Goal: Transaction & Acquisition: Obtain resource

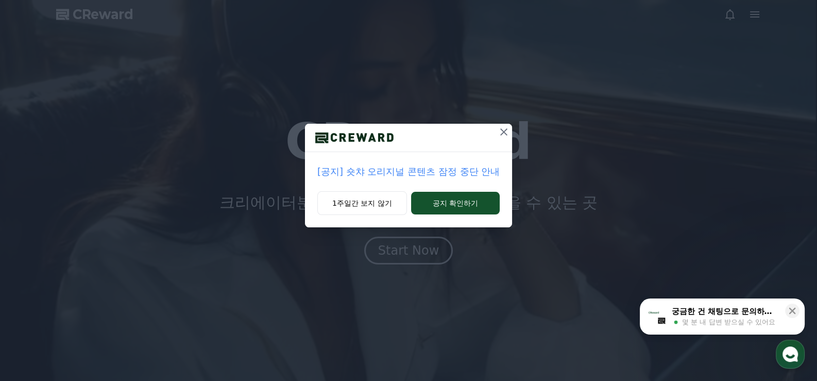
click at [386, 172] on p "[공지] 숏챠 오리지널 콘텐츠 잠정 중단 안내" at bounding box center [408, 171] width 182 height 14
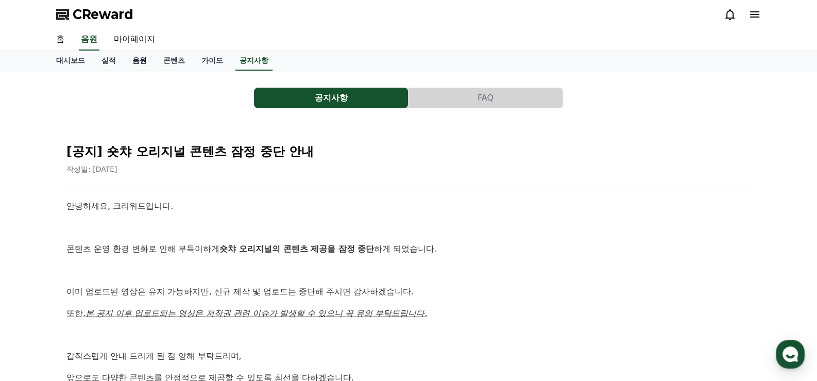
click at [138, 64] on link "음원" at bounding box center [139, 61] width 31 height 20
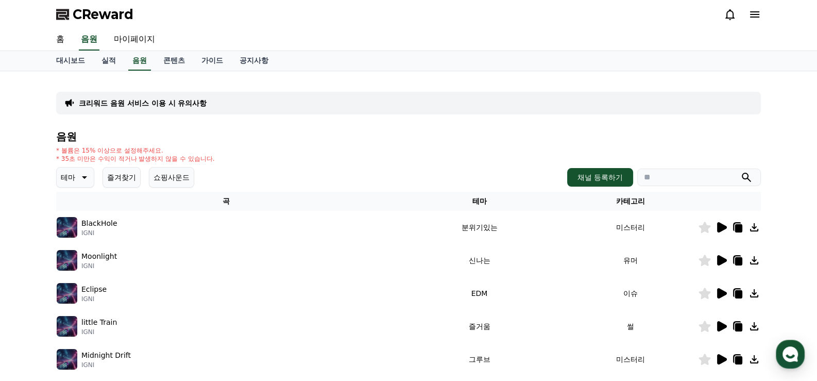
click at [136, 103] on p "크리워드 음원 서비스 이용 시 유의사항" at bounding box center [143, 103] width 128 height 10
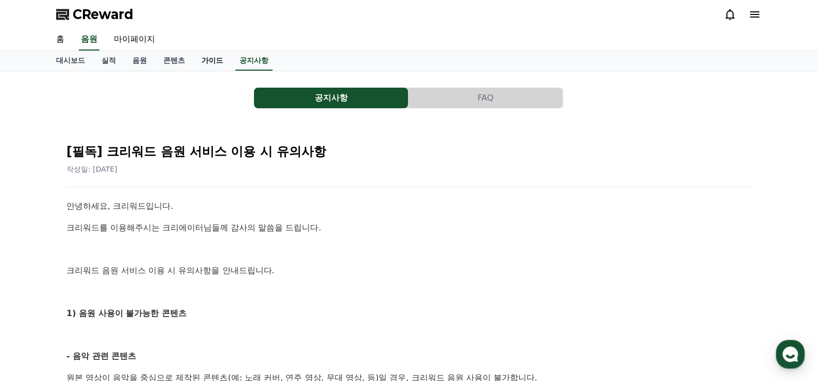
click at [210, 61] on link "가이드" at bounding box center [212, 61] width 38 height 20
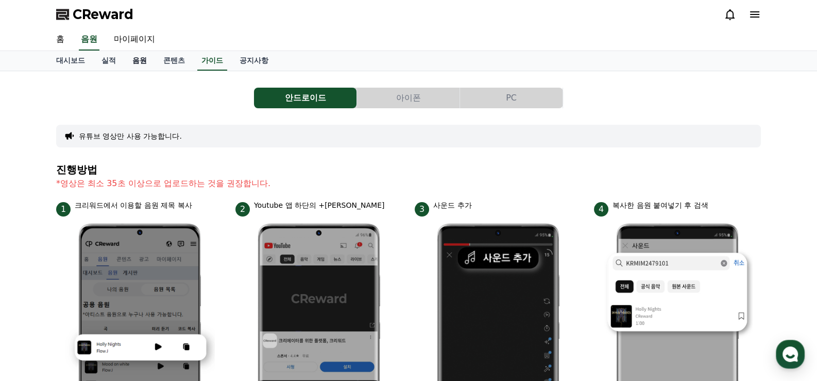
click at [140, 61] on link "음원" at bounding box center [139, 61] width 31 height 20
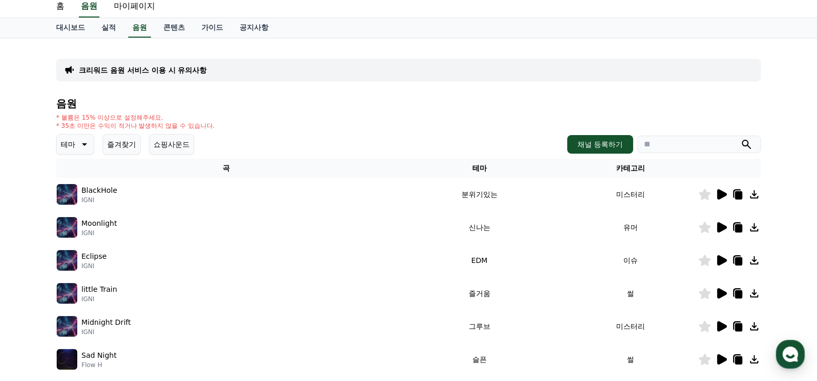
scroll to position [51, 0]
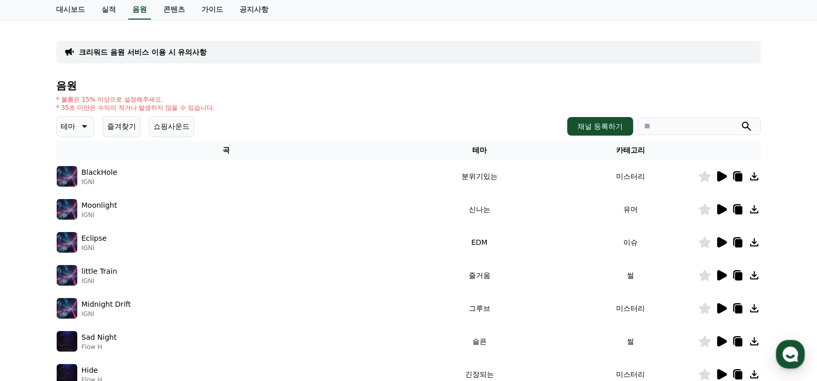
click at [741, 177] on icon at bounding box center [738, 177] width 7 height 8
click at [723, 177] on icon at bounding box center [722, 176] width 10 height 10
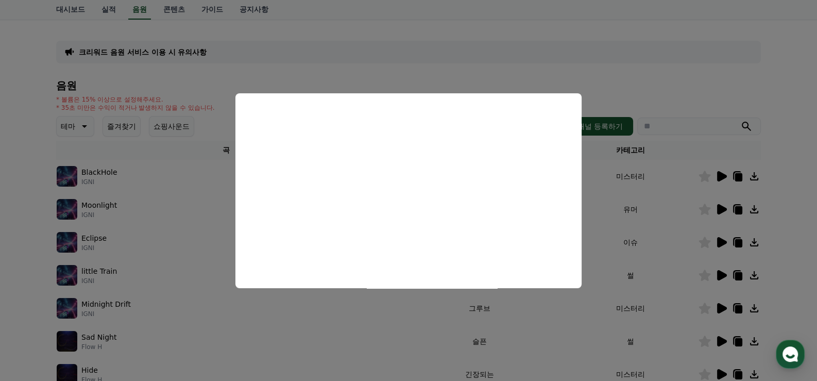
click at [796, 90] on button "close modal" at bounding box center [408, 190] width 817 height 381
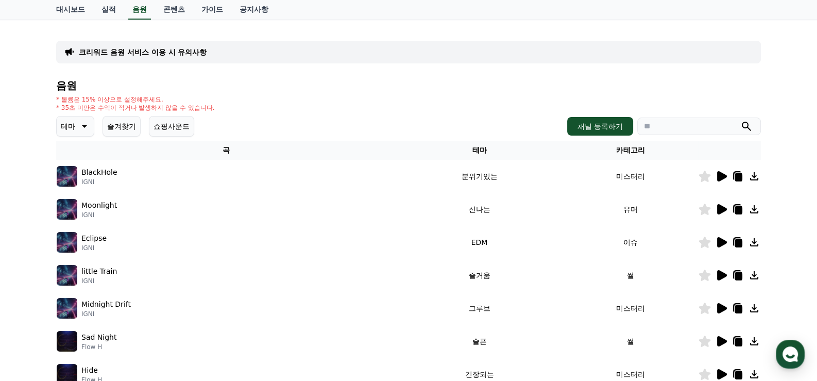
click at [719, 308] on icon at bounding box center [722, 308] width 10 height 10
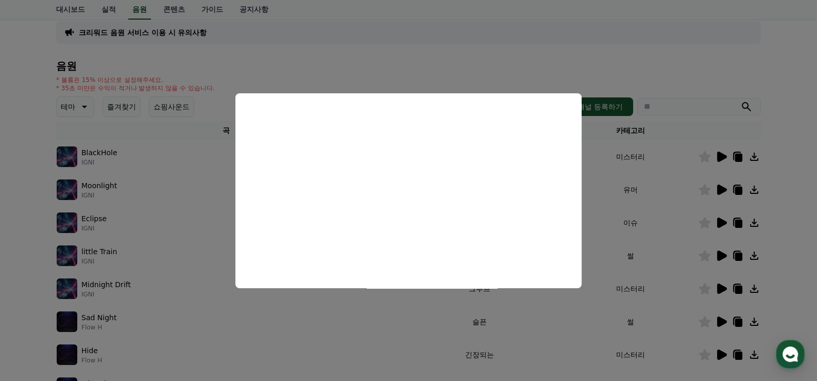
scroll to position [103, 0]
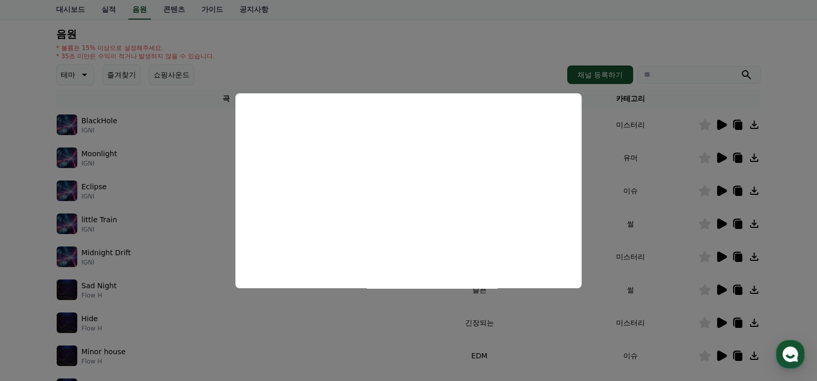
click at [722, 318] on button "close modal" at bounding box center [408, 190] width 817 height 381
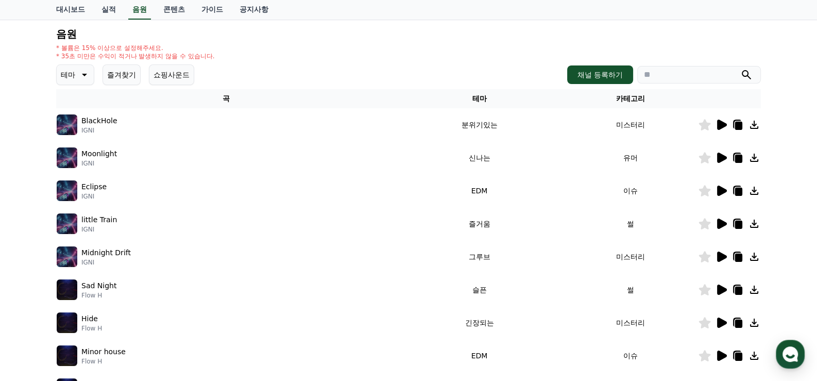
click at [720, 324] on icon at bounding box center [722, 322] width 10 height 10
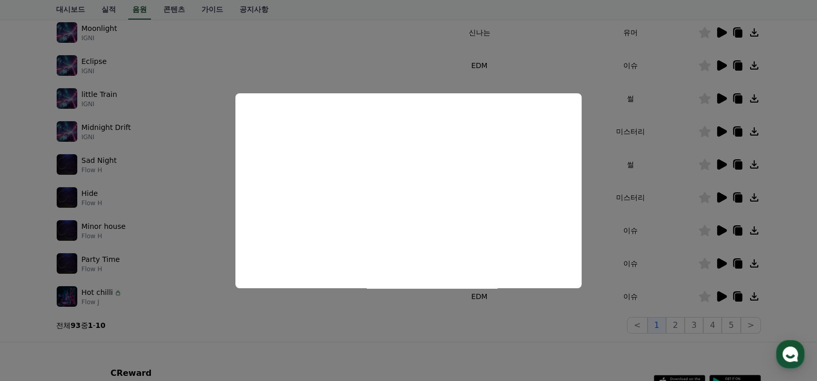
scroll to position [309, 0]
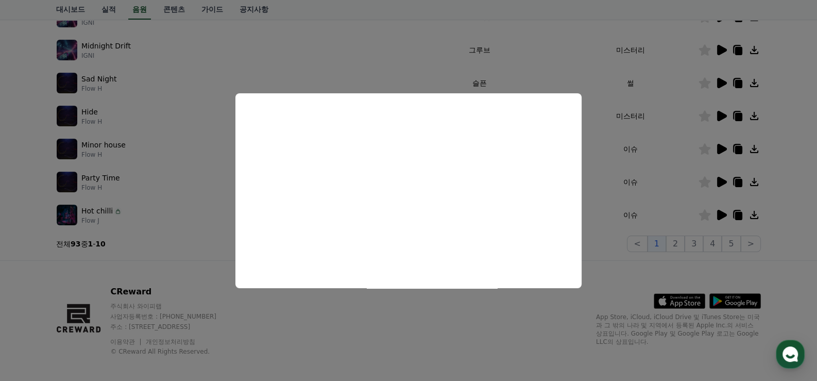
click at [682, 242] on button "close modal" at bounding box center [408, 190] width 817 height 381
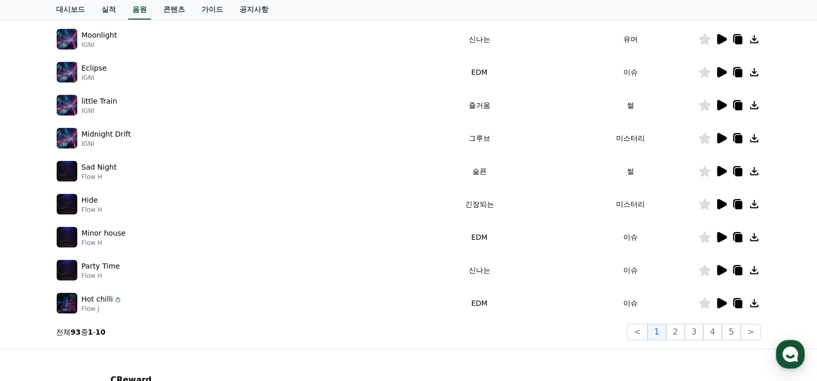
scroll to position [103, 0]
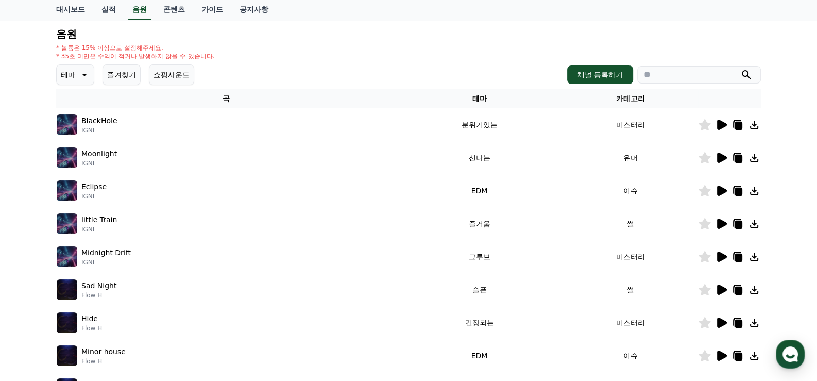
click at [719, 126] on icon at bounding box center [722, 125] width 10 height 10
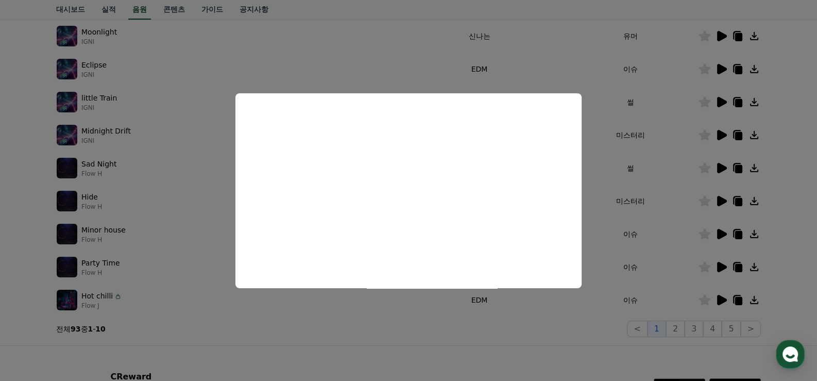
scroll to position [309, 0]
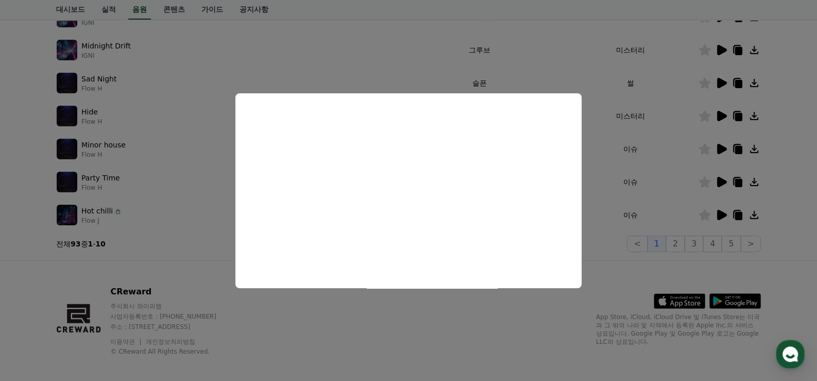
click at [679, 241] on button "close modal" at bounding box center [408, 190] width 817 height 381
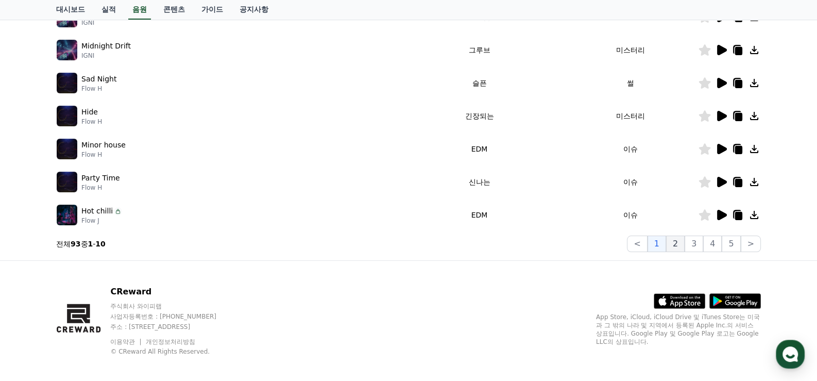
click at [678, 247] on button "2" at bounding box center [675, 243] width 19 height 16
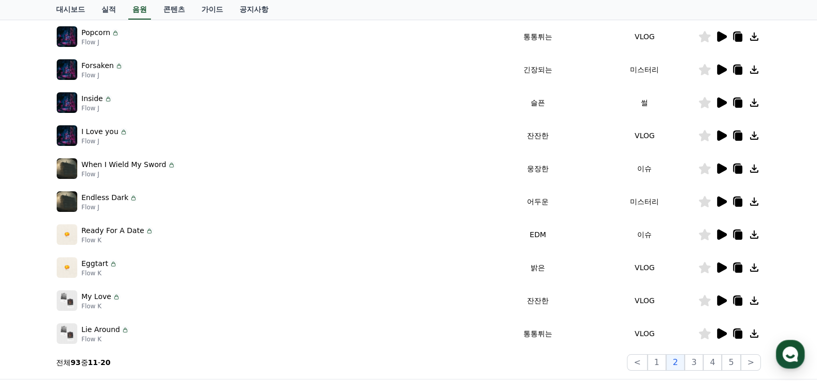
scroll to position [51, 0]
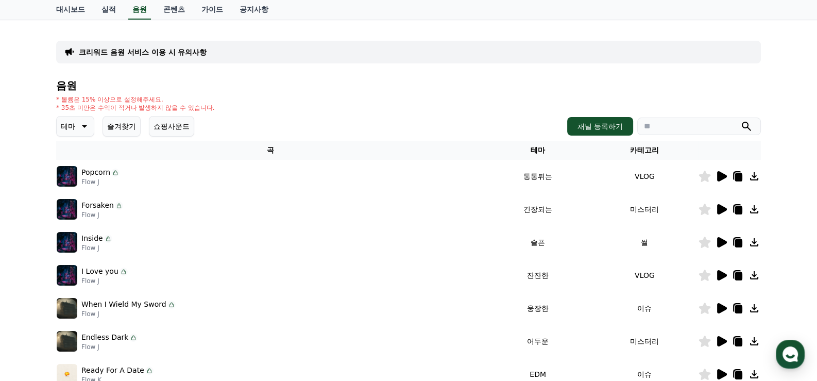
click at [722, 206] on icon at bounding box center [722, 209] width 10 height 10
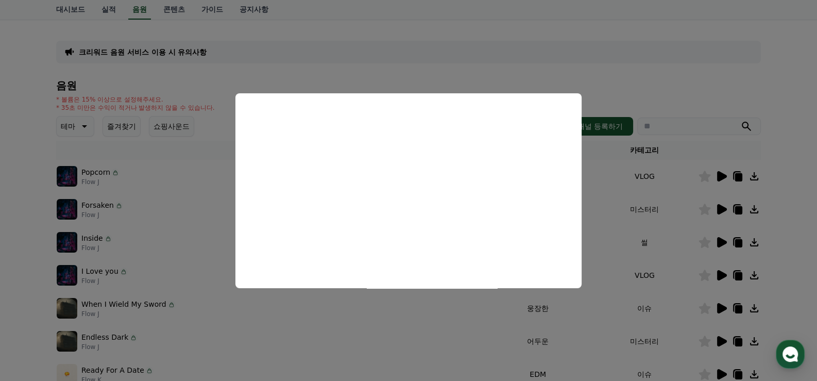
click at [720, 177] on button "close modal" at bounding box center [408, 190] width 817 height 381
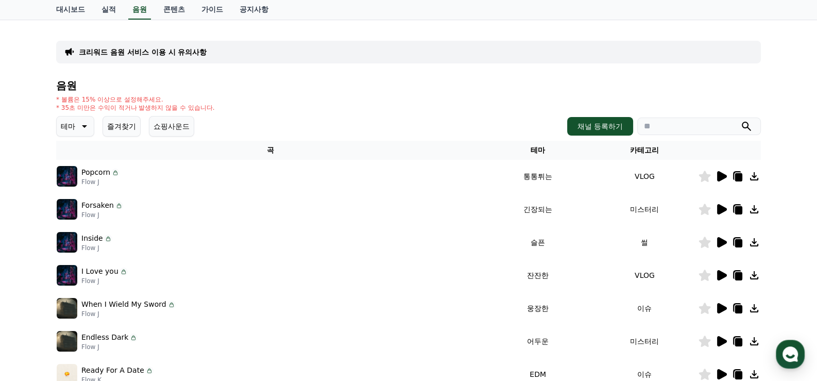
click at [720, 175] on icon at bounding box center [722, 176] width 10 height 10
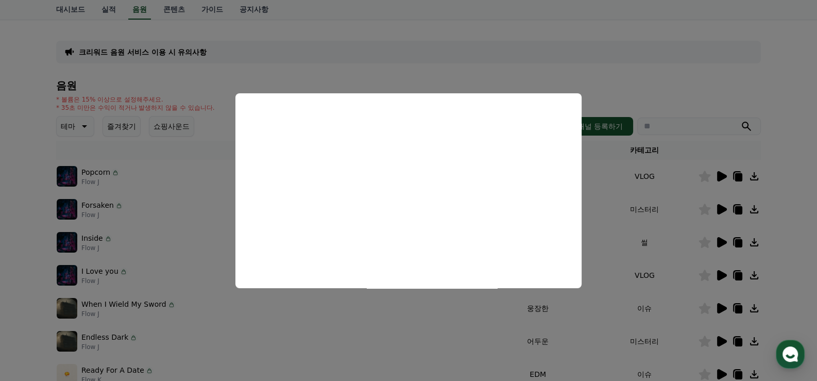
click at [721, 242] on button "close modal" at bounding box center [408, 190] width 817 height 381
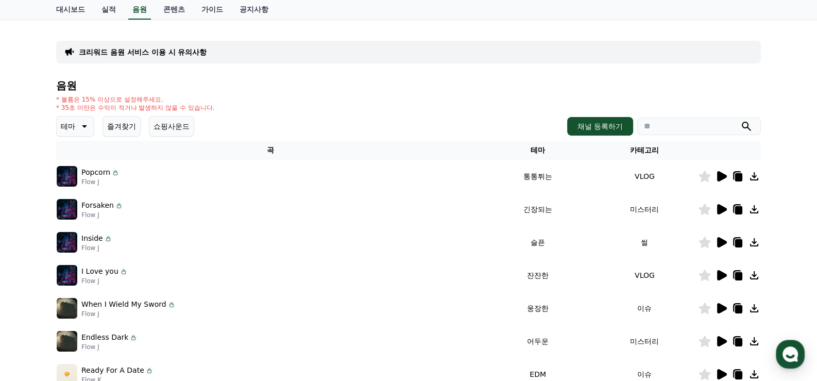
click at [721, 242] on icon at bounding box center [722, 242] width 10 height 10
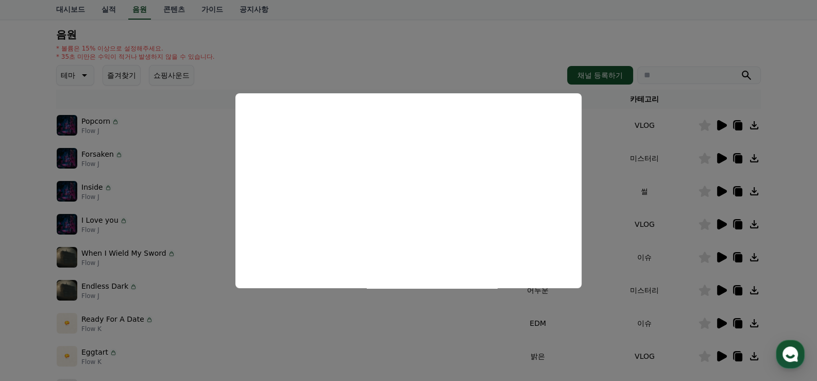
scroll to position [155, 0]
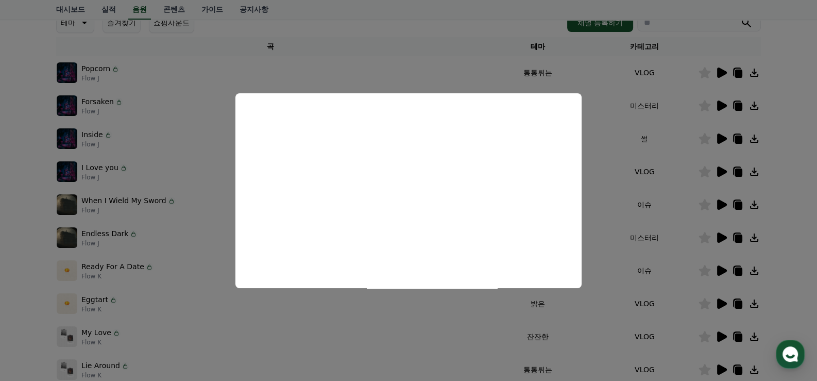
click at [782, 137] on button "close modal" at bounding box center [408, 190] width 817 height 381
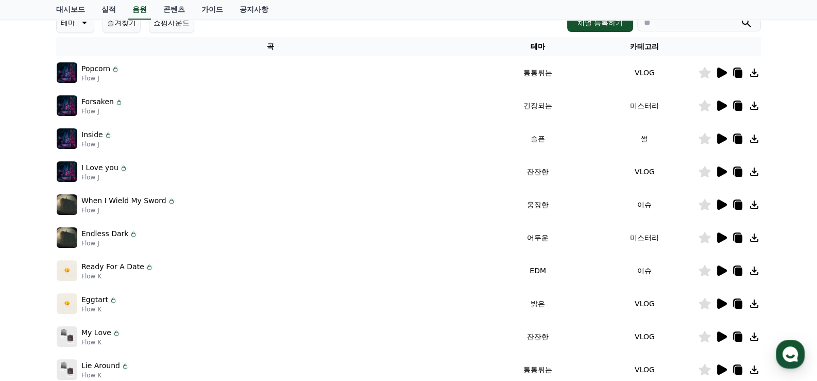
click at [739, 141] on icon at bounding box center [738, 139] width 7 height 8
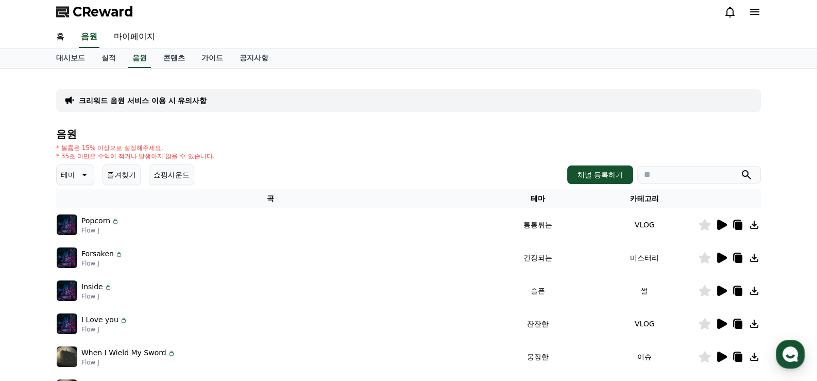
scroll to position [0, 0]
